Goal: Task Accomplishment & Management: Complete application form

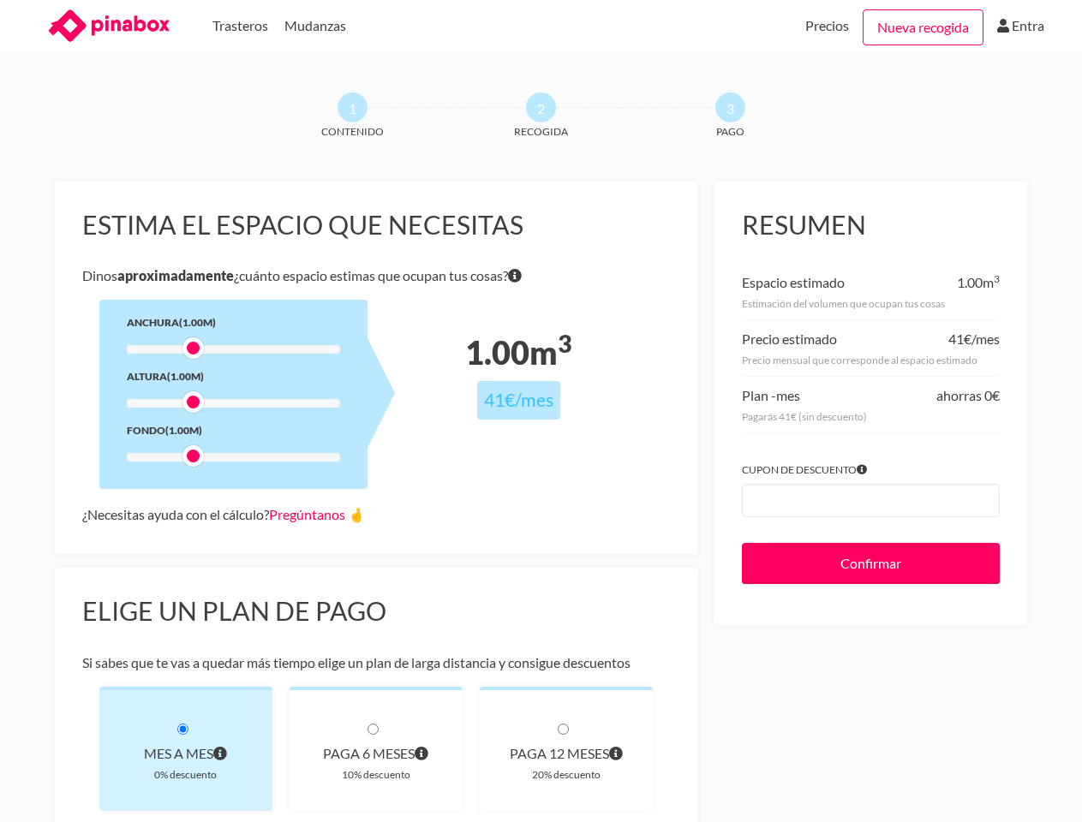
click at [233, 350] on div at bounding box center [233, 349] width 213 height 9
click at [222, 348] on div at bounding box center [232, 348] width 21 height 21
click at [233, 403] on div at bounding box center [233, 403] width 213 height 9
click at [193, 402] on div at bounding box center [233, 403] width 213 height 9
click at [233, 457] on div at bounding box center [233, 457] width 213 height 9
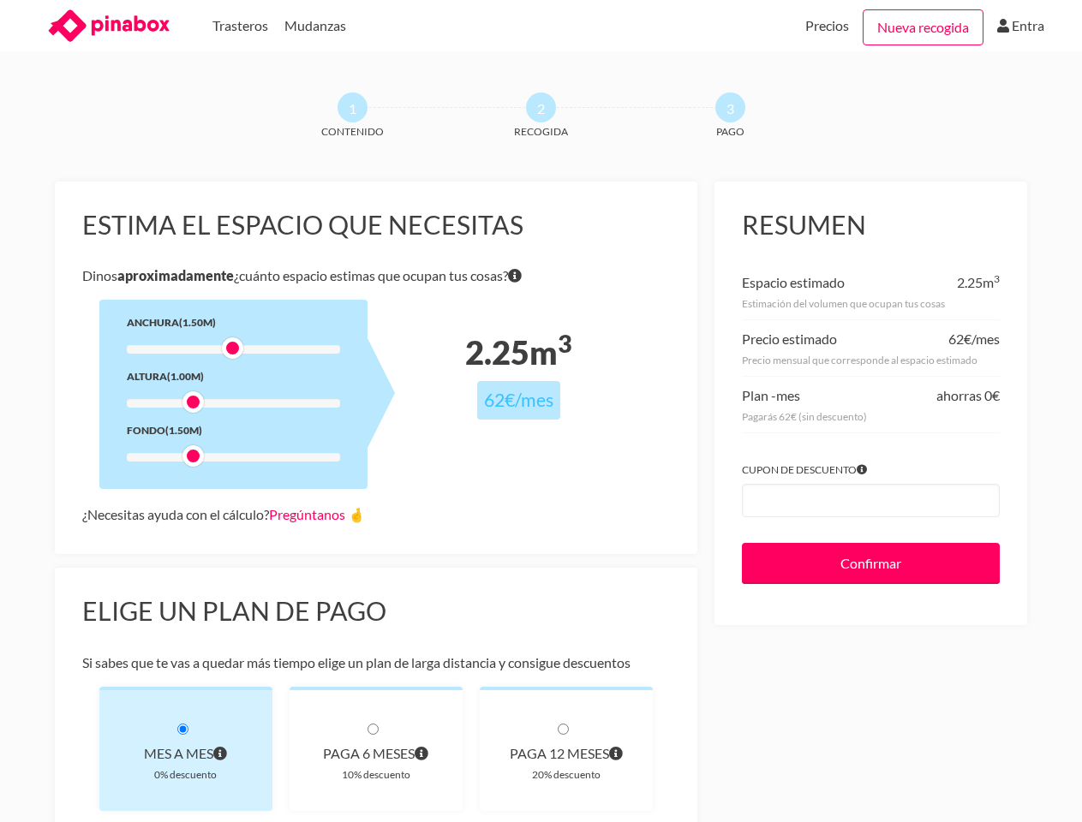
click at [193, 456] on div at bounding box center [192, 455] width 21 height 21
click at [321, 514] on link "Pregúntanos 🤞" at bounding box center [317, 514] width 96 height 16
click at [186, 749] on div "Mes a mes" at bounding box center [186, 754] width 118 height 24
click at [376, 749] on div "paga 6 meses" at bounding box center [376, 754] width 118 height 24
radio input "true"
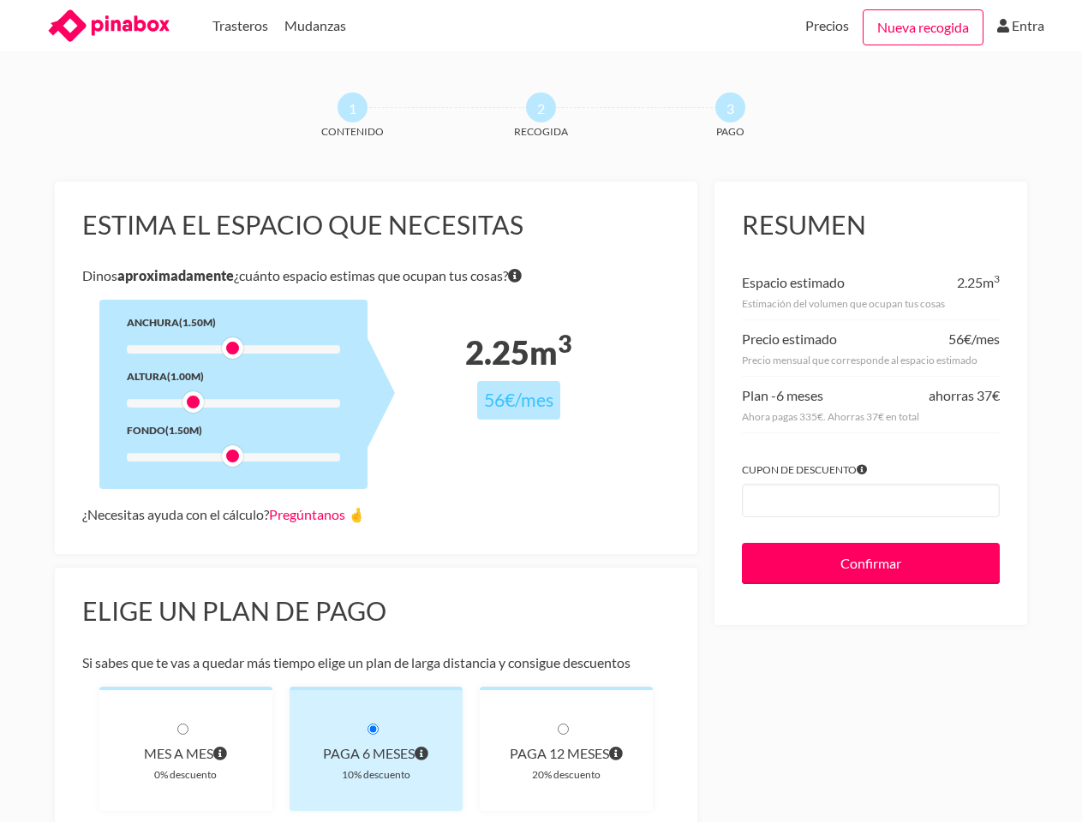
click at [566, 749] on div "paga 12 meses" at bounding box center [566, 754] width 118 height 24
radio input "true"
